Goal: Task Accomplishment & Management: Use online tool/utility

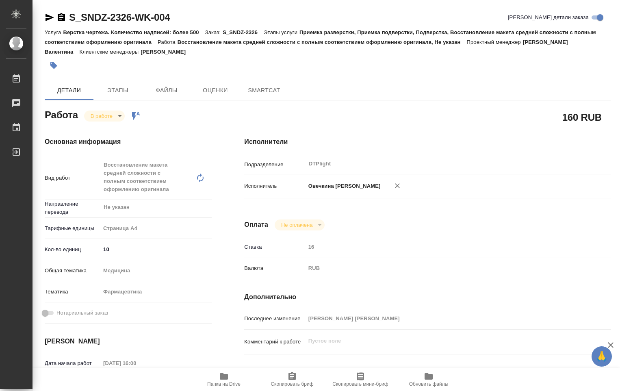
type textarea "x"
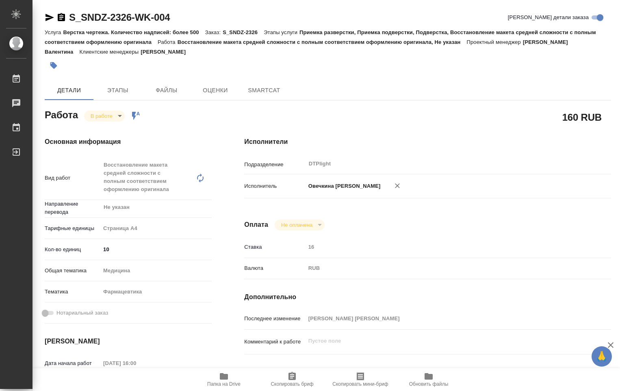
type textarea "x"
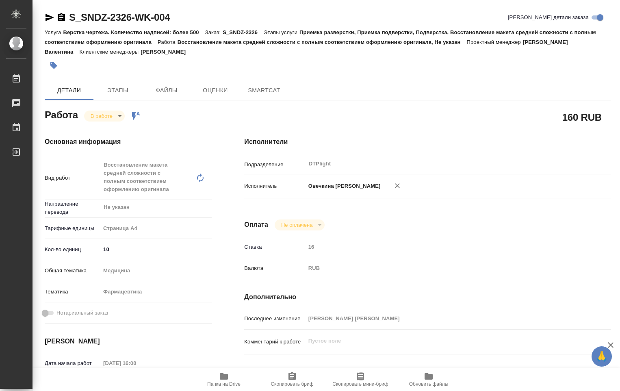
type textarea "x"
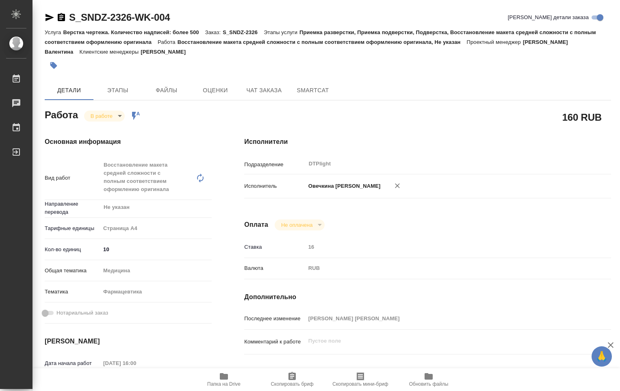
type textarea "x"
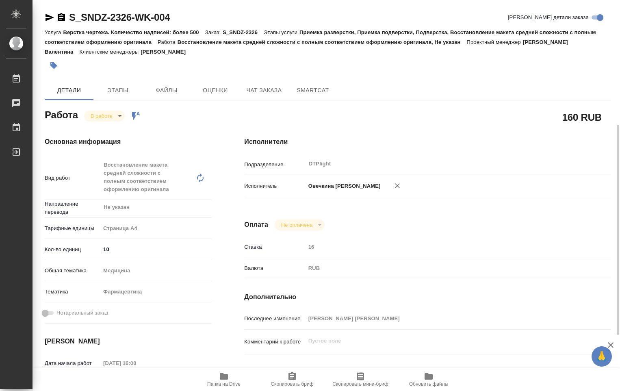
scroll to position [163, 0]
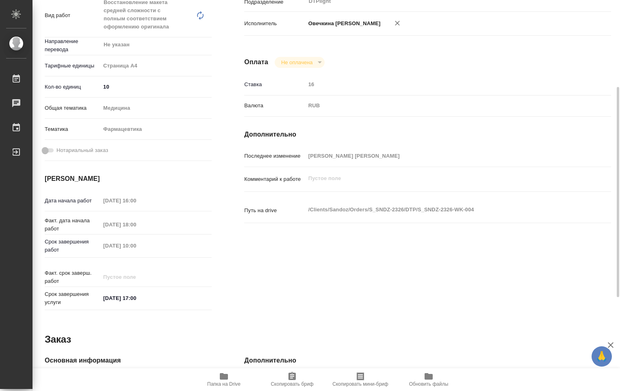
type textarea "x"
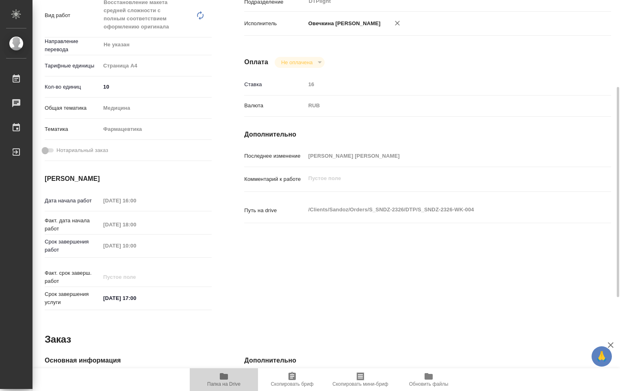
click at [221, 382] on span "Папка на Drive" at bounding box center [223, 384] width 33 height 6
